Goal: Information Seeking & Learning: Learn about a topic

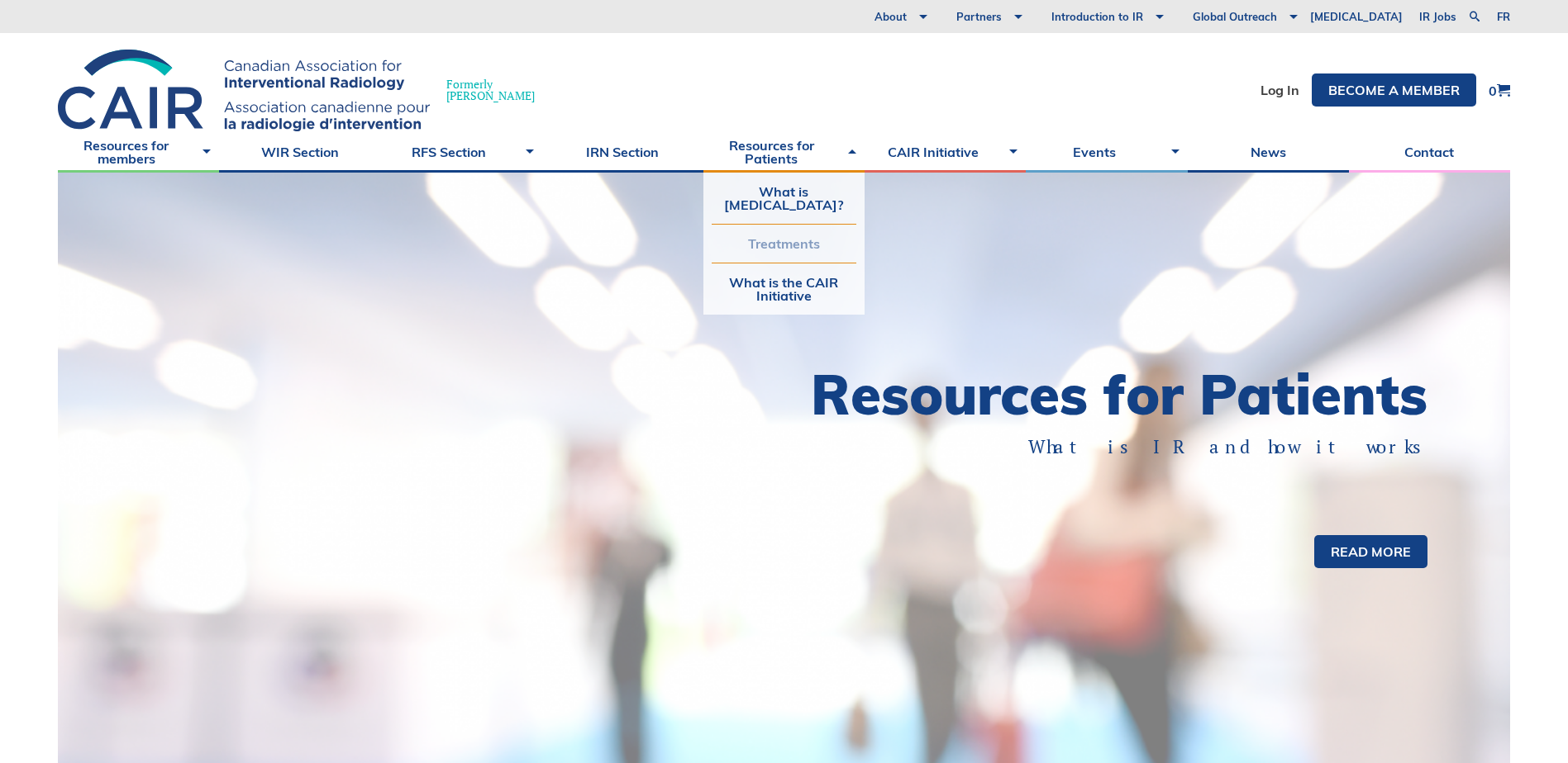
click at [792, 259] on link "Treatments" at bounding box center [784, 243] width 145 height 38
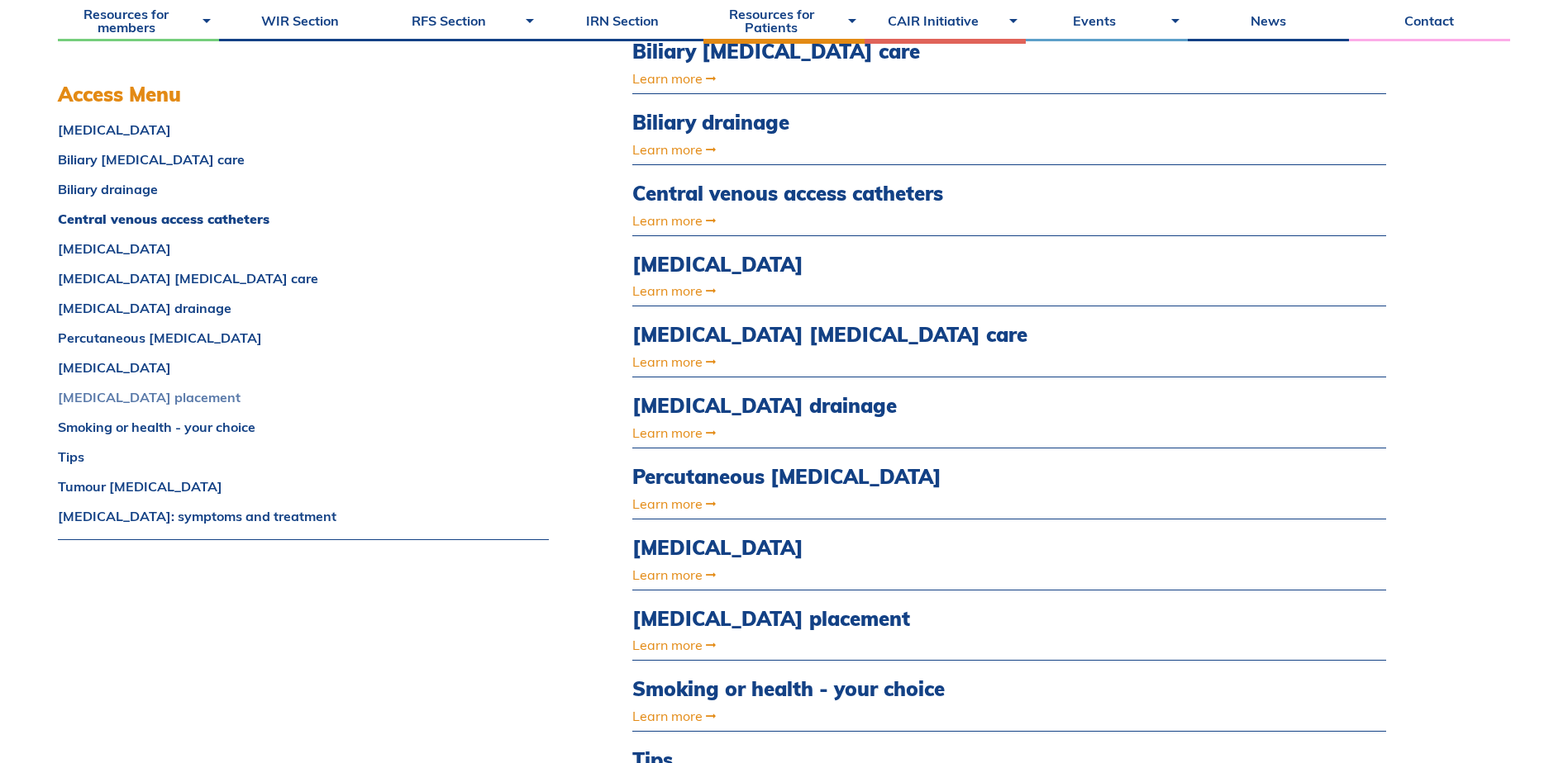
scroll to position [908, 0]
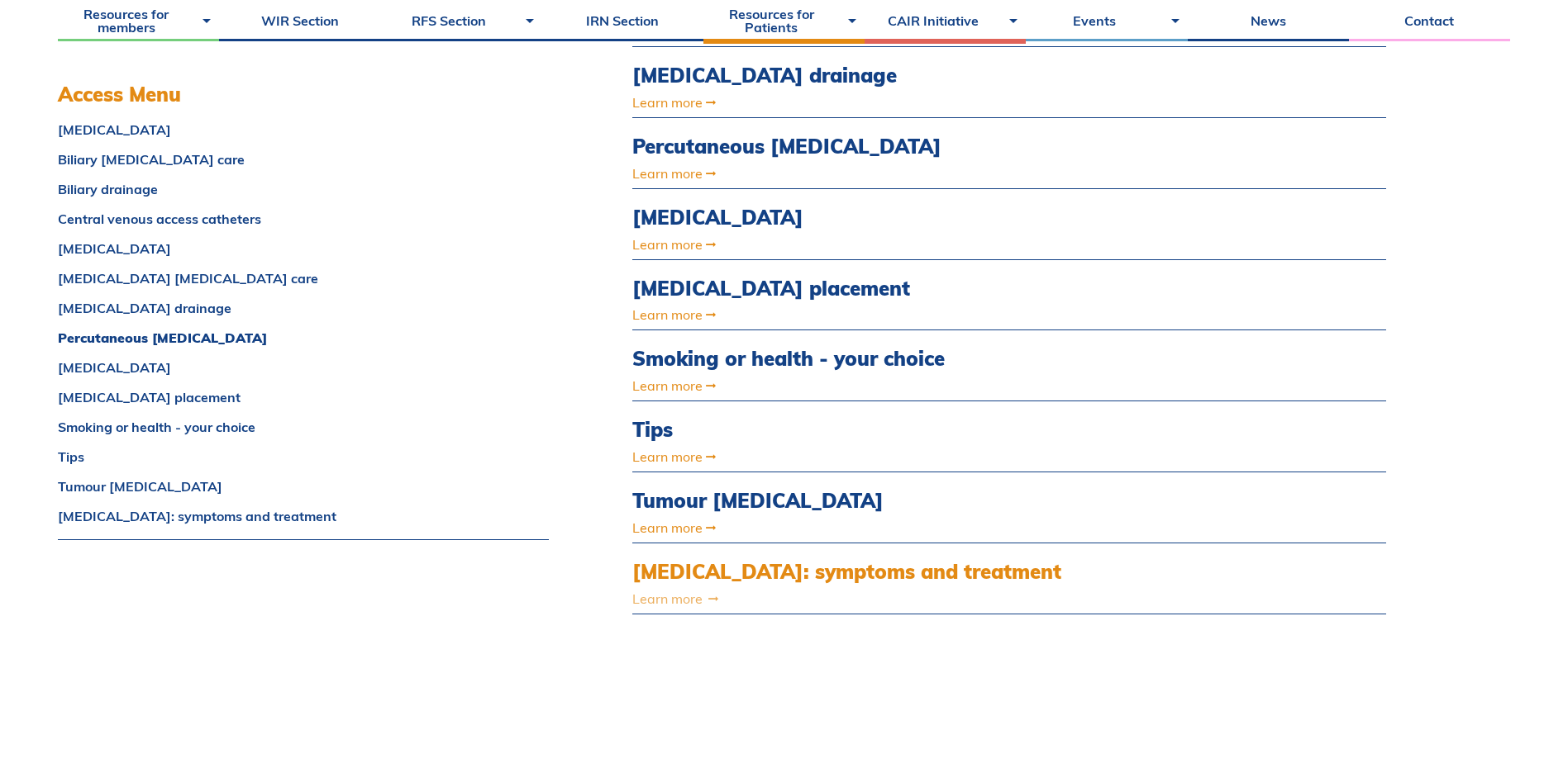
click at [697, 601] on link "Learn more" at bounding box center [896, 599] width 528 height 13
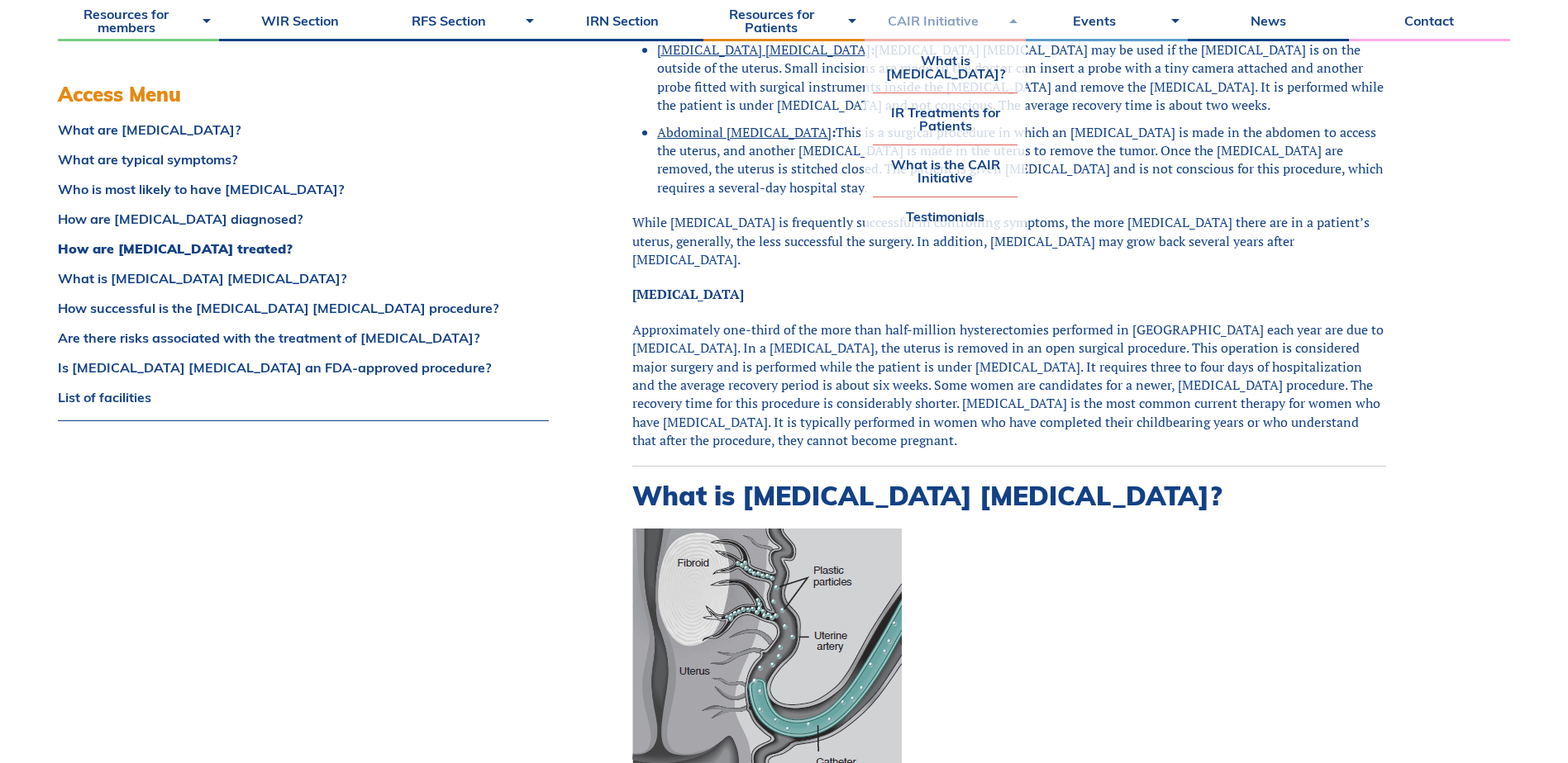
scroll to position [2808, 0]
